Goal: Find specific page/section: Find specific page/section

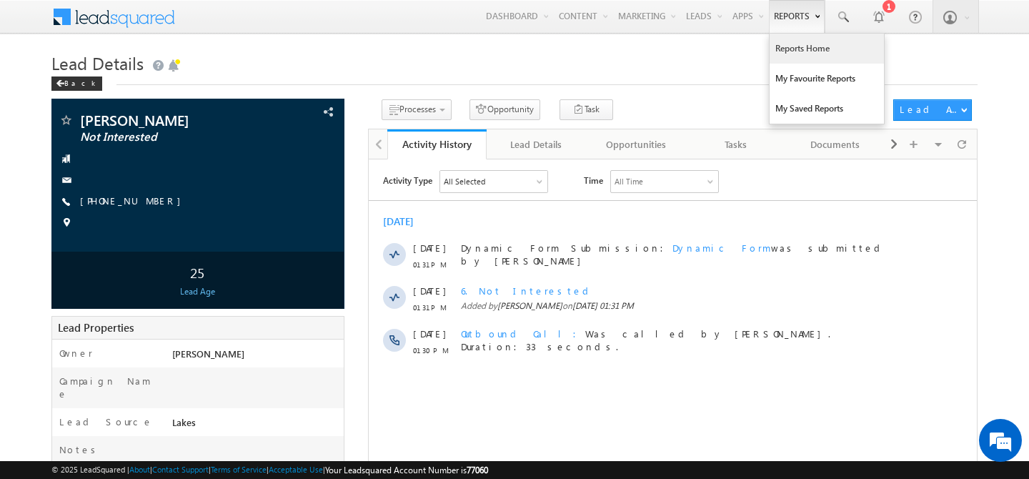
click at [794, 43] on link "Reports Home" at bounding box center [826, 49] width 114 height 30
